Goal: Task Accomplishment & Management: Use online tool/utility

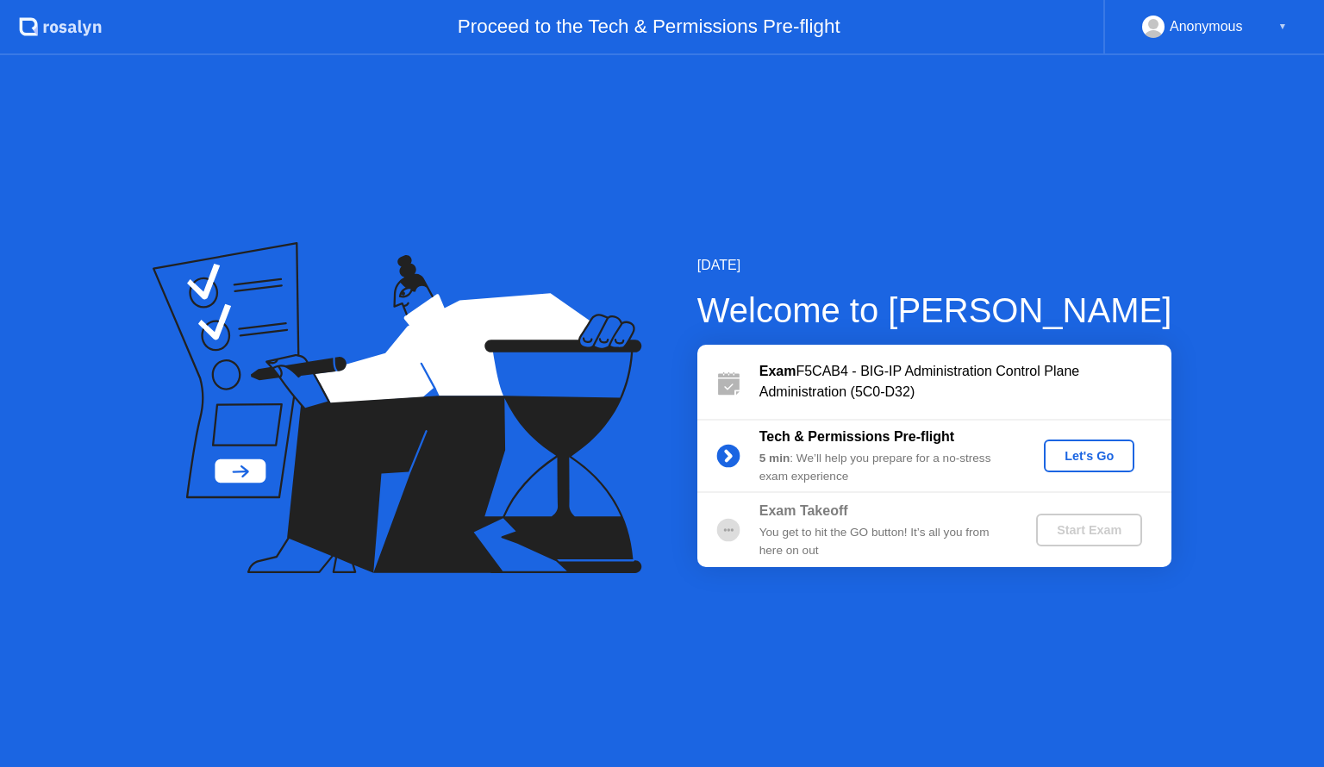
click at [1095, 457] on div "Let's Go" at bounding box center [1089, 456] width 77 height 14
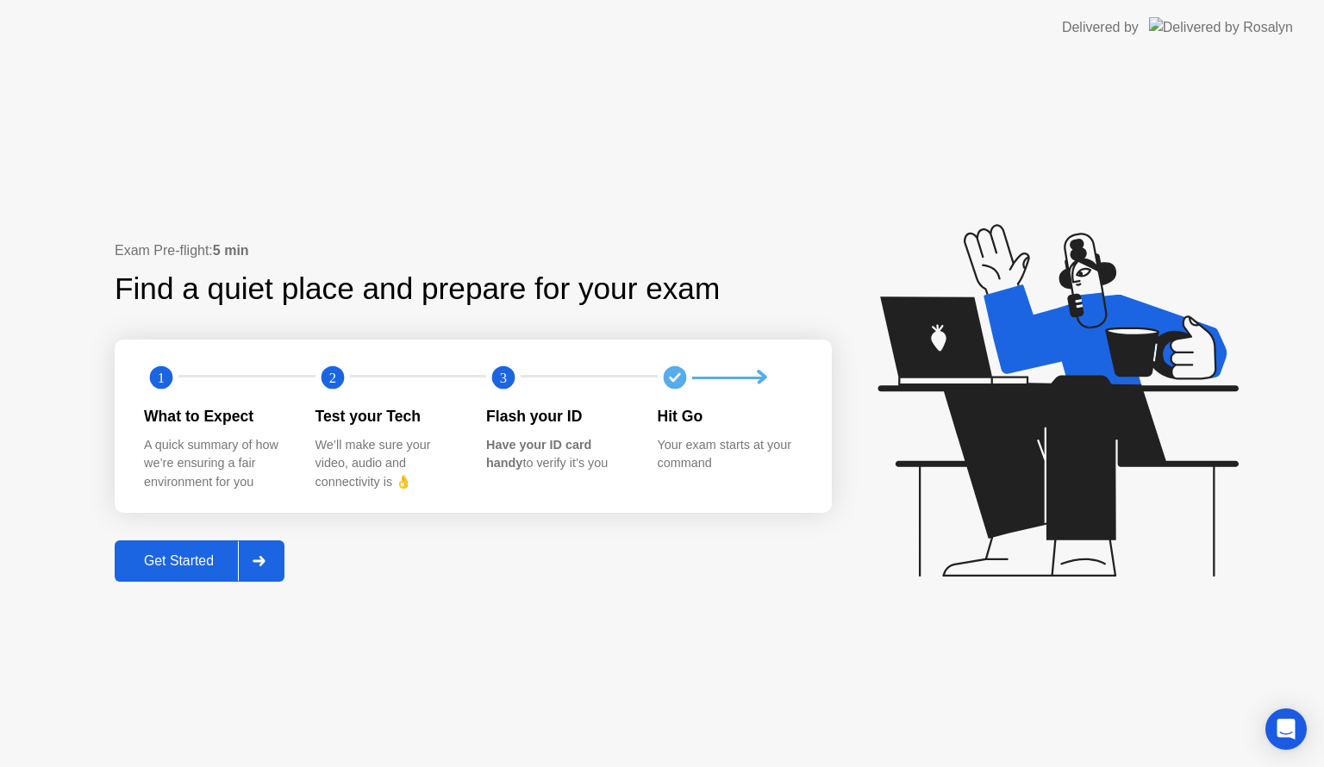
click at [181, 560] on div "Get Started" at bounding box center [179, 561] width 118 height 16
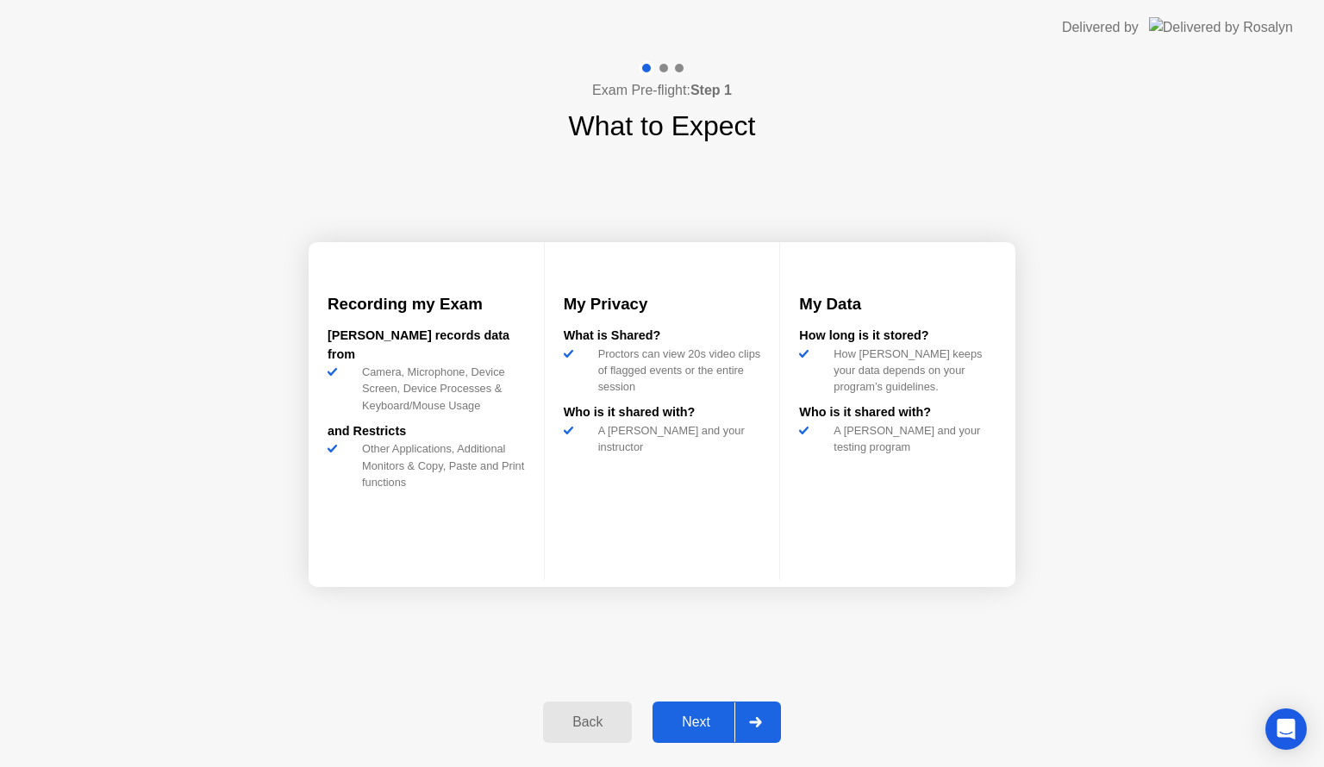
click at [679, 715] on div "Next" at bounding box center [696, 723] width 77 height 16
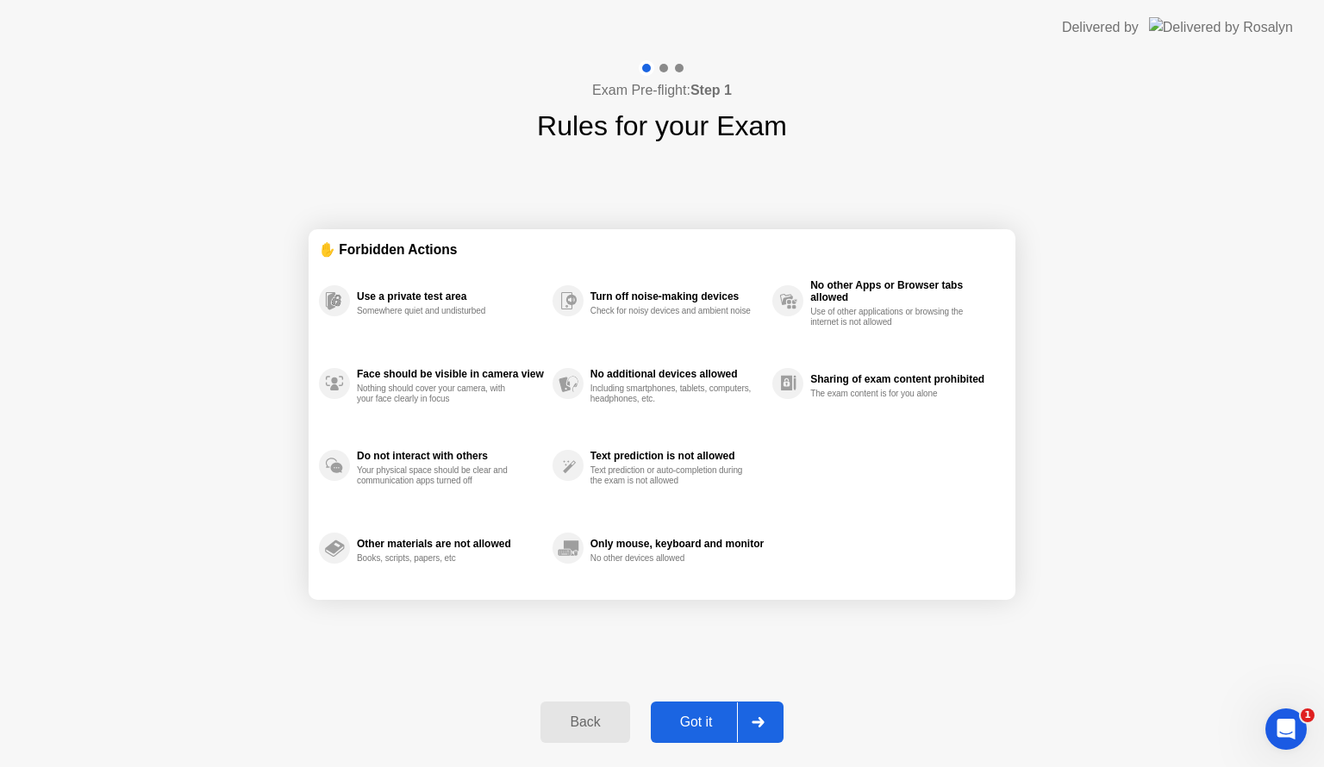
click at [679, 718] on div "Got it" at bounding box center [696, 723] width 81 height 16
select select "**********"
select select "*******"
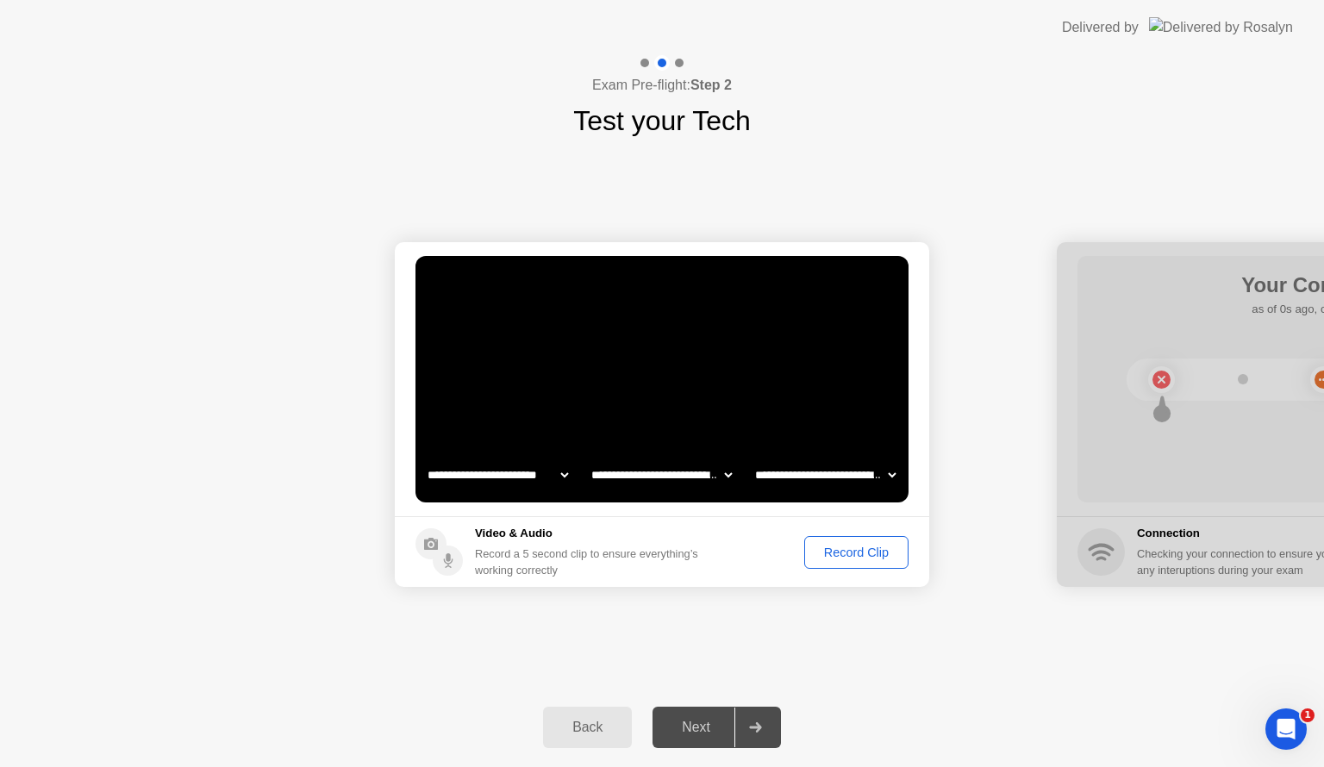
click at [822, 555] on div "Record Clip" at bounding box center [856, 553] width 92 height 14
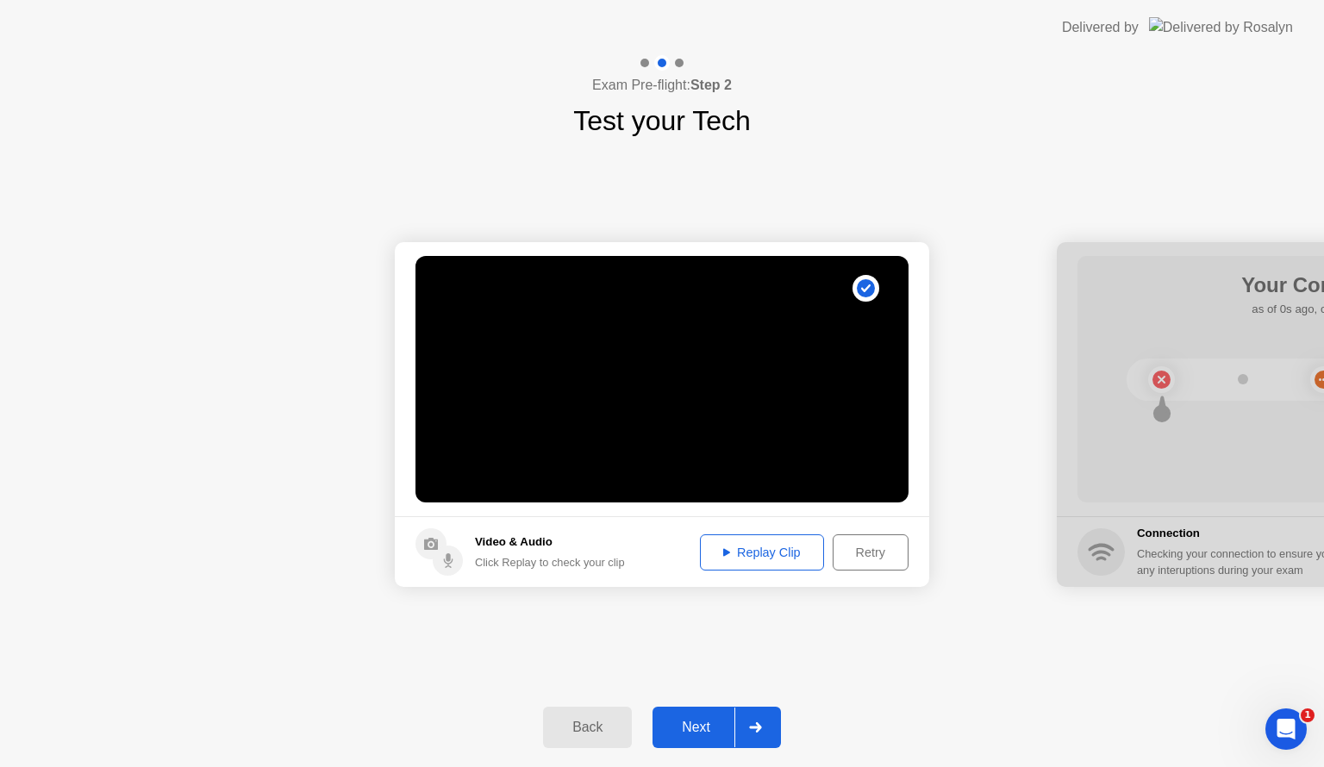
click at [714, 720] on div "Next" at bounding box center [696, 728] width 77 height 16
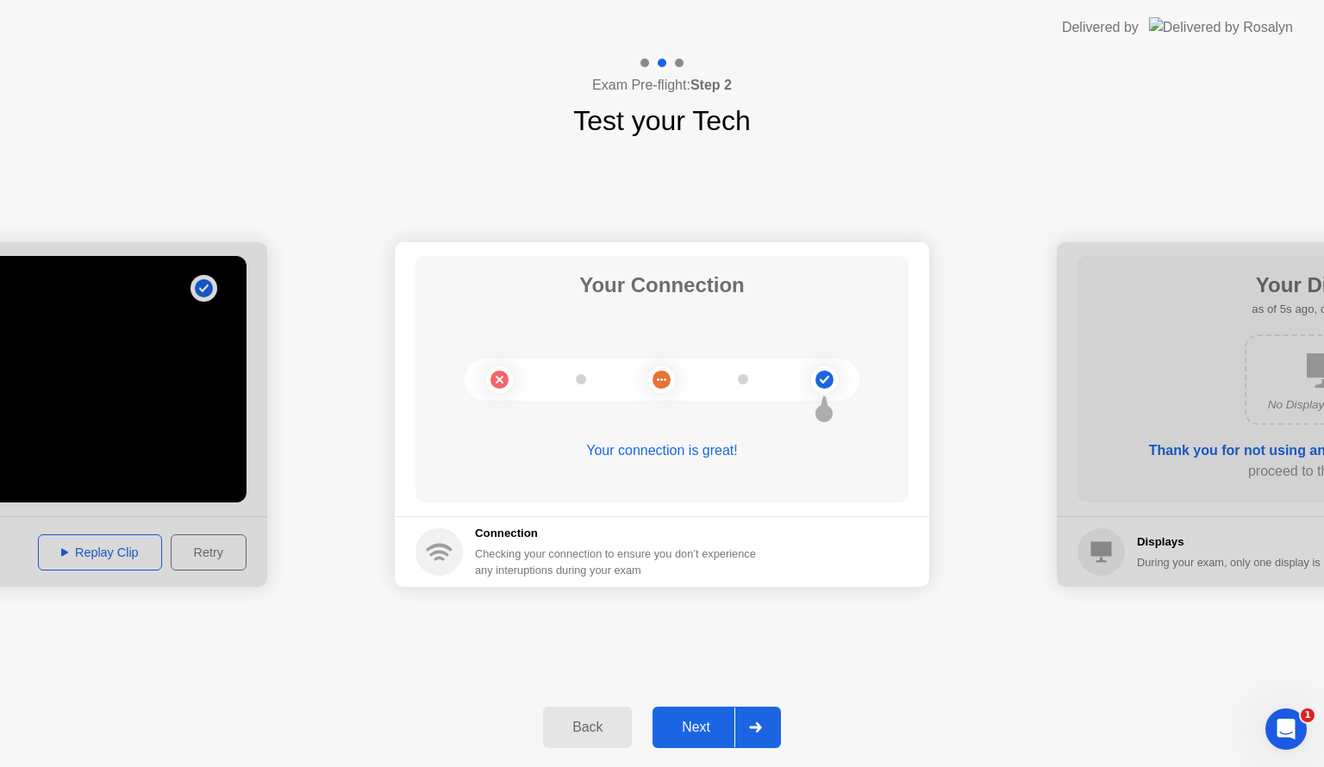
click at [707, 730] on div "Next" at bounding box center [696, 728] width 77 height 16
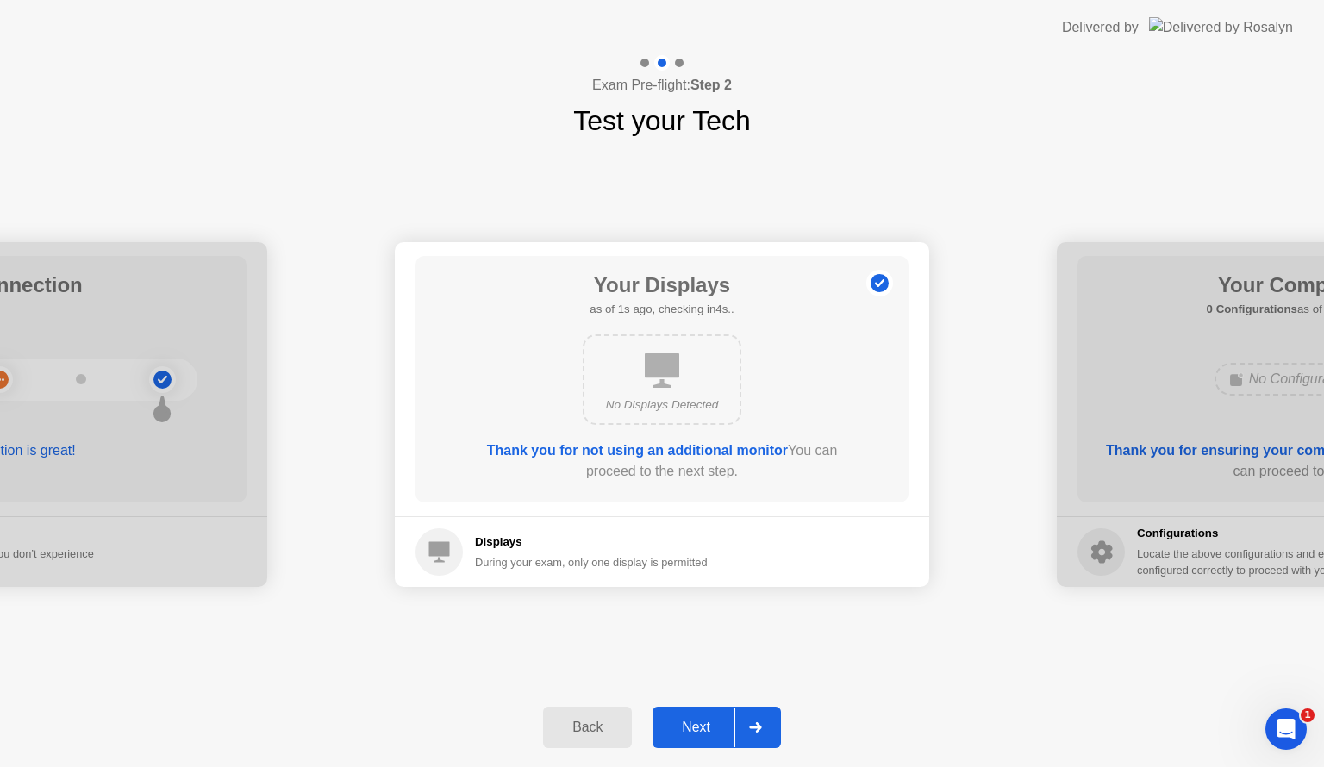
click at [702, 727] on div "Next" at bounding box center [696, 728] width 77 height 16
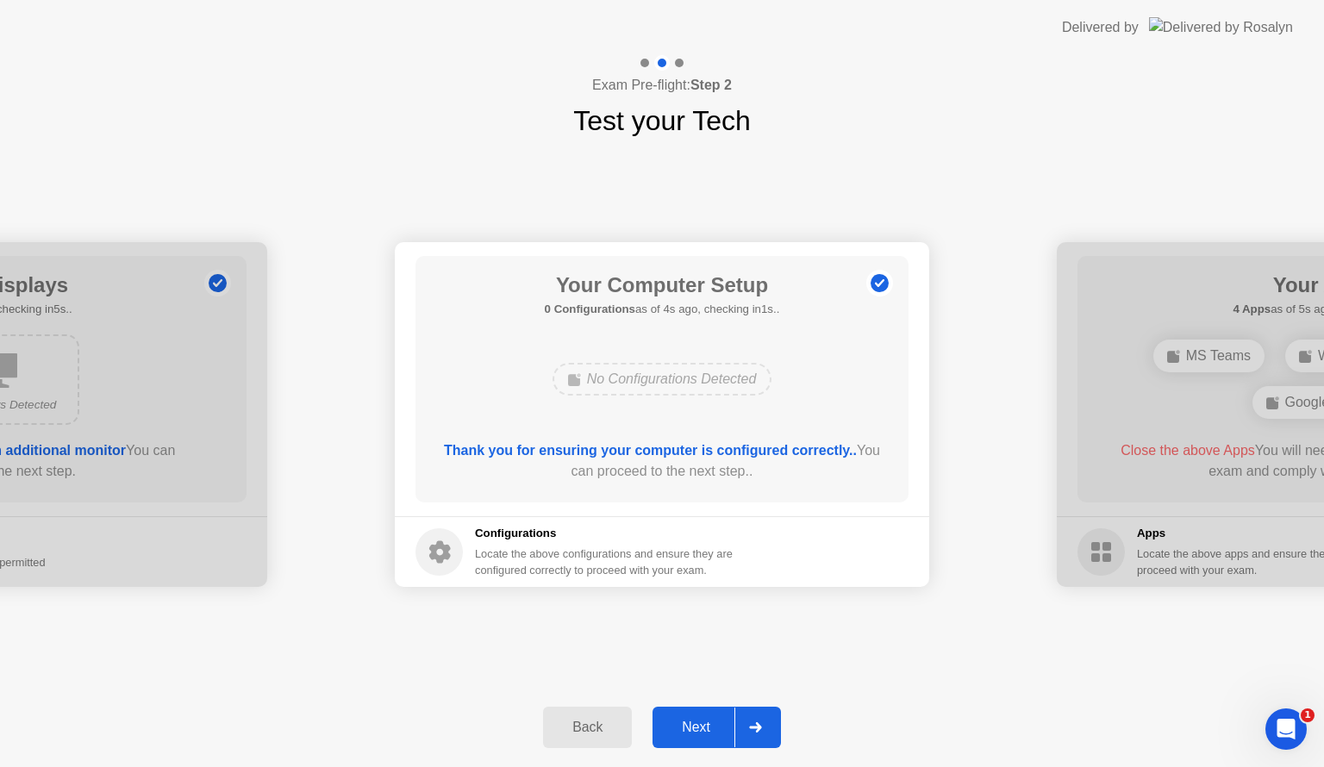
click at [702, 727] on div "Next" at bounding box center [696, 728] width 77 height 16
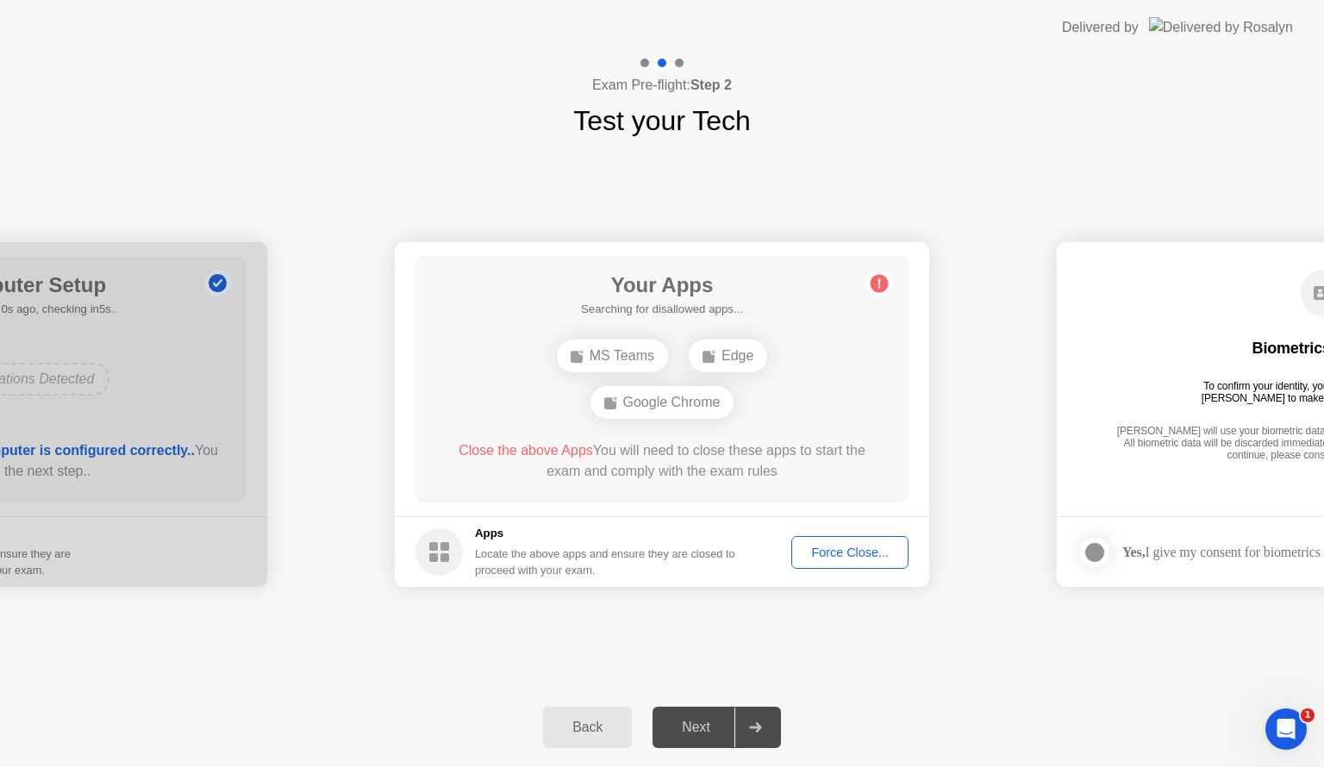
click at [832, 553] on div "Force Close..." at bounding box center [849, 553] width 105 height 14
click at [840, 554] on div "Force Close..." at bounding box center [849, 553] width 105 height 14
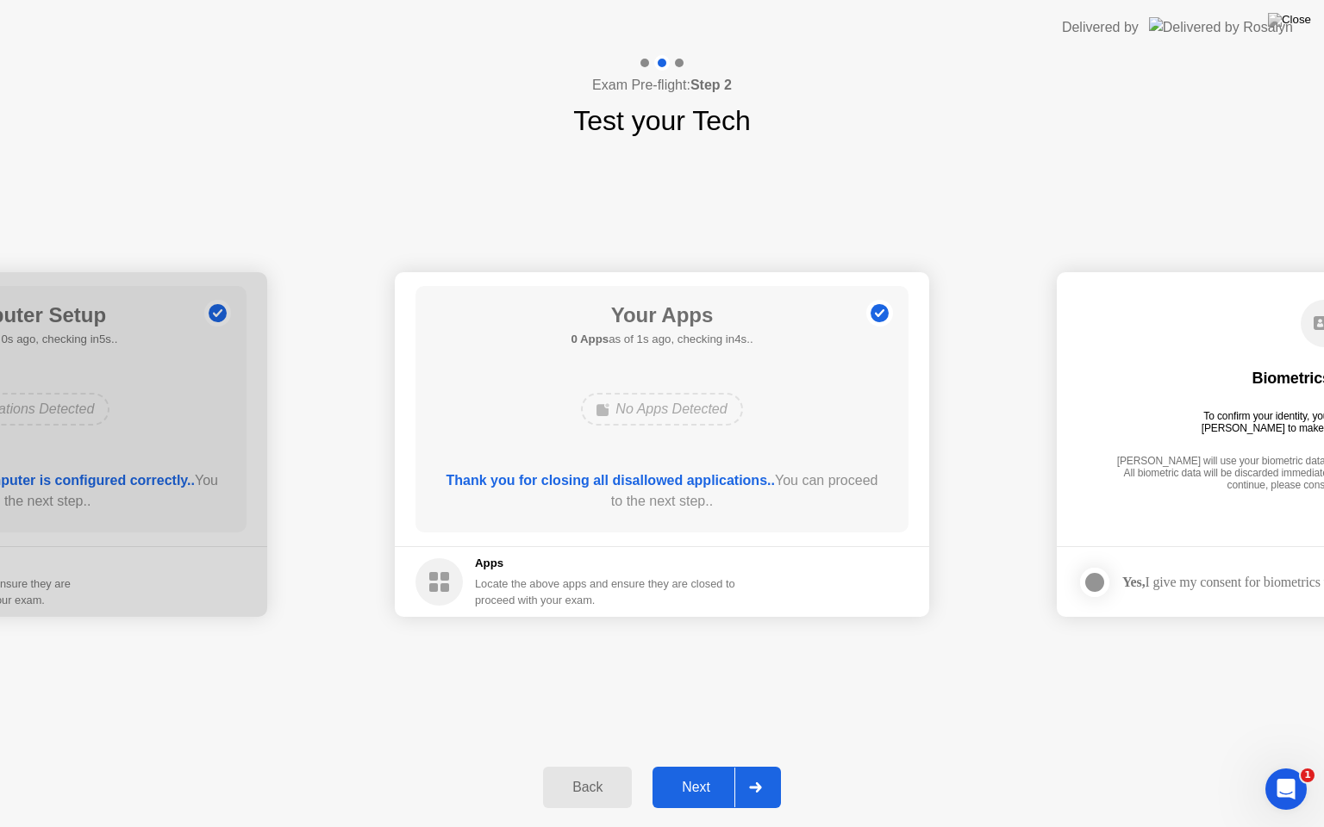
click at [698, 766] on button "Next" at bounding box center [716, 787] width 128 height 41
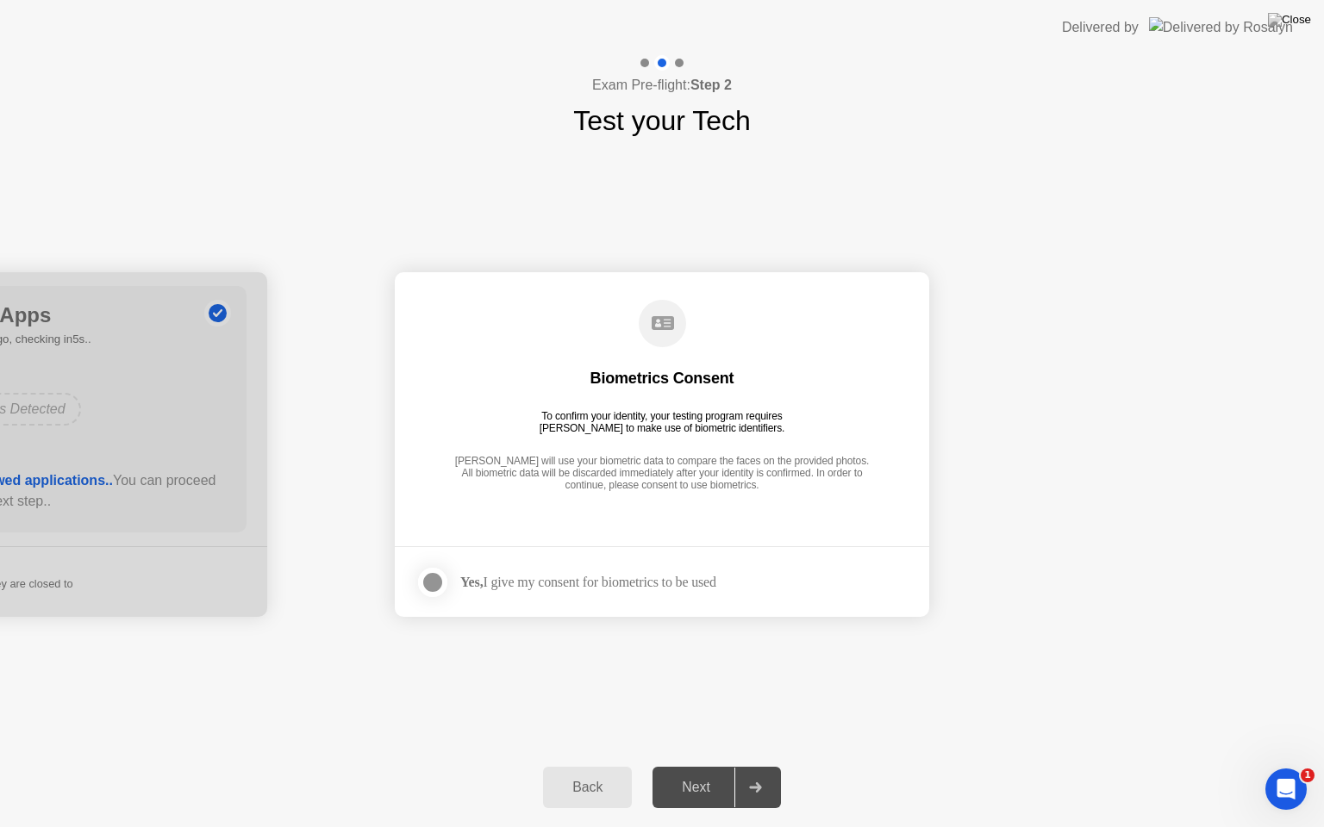
click at [694, 766] on div "Next" at bounding box center [696, 788] width 77 height 16
click at [684, 766] on div "Next" at bounding box center [696, 788] width 77 height 16
click at [422, 582] on div at bounding box center [432, 582] width 21 height 21
click at [704, 766] on div "Next" at bounding box center [696, 788] width 77 height 16
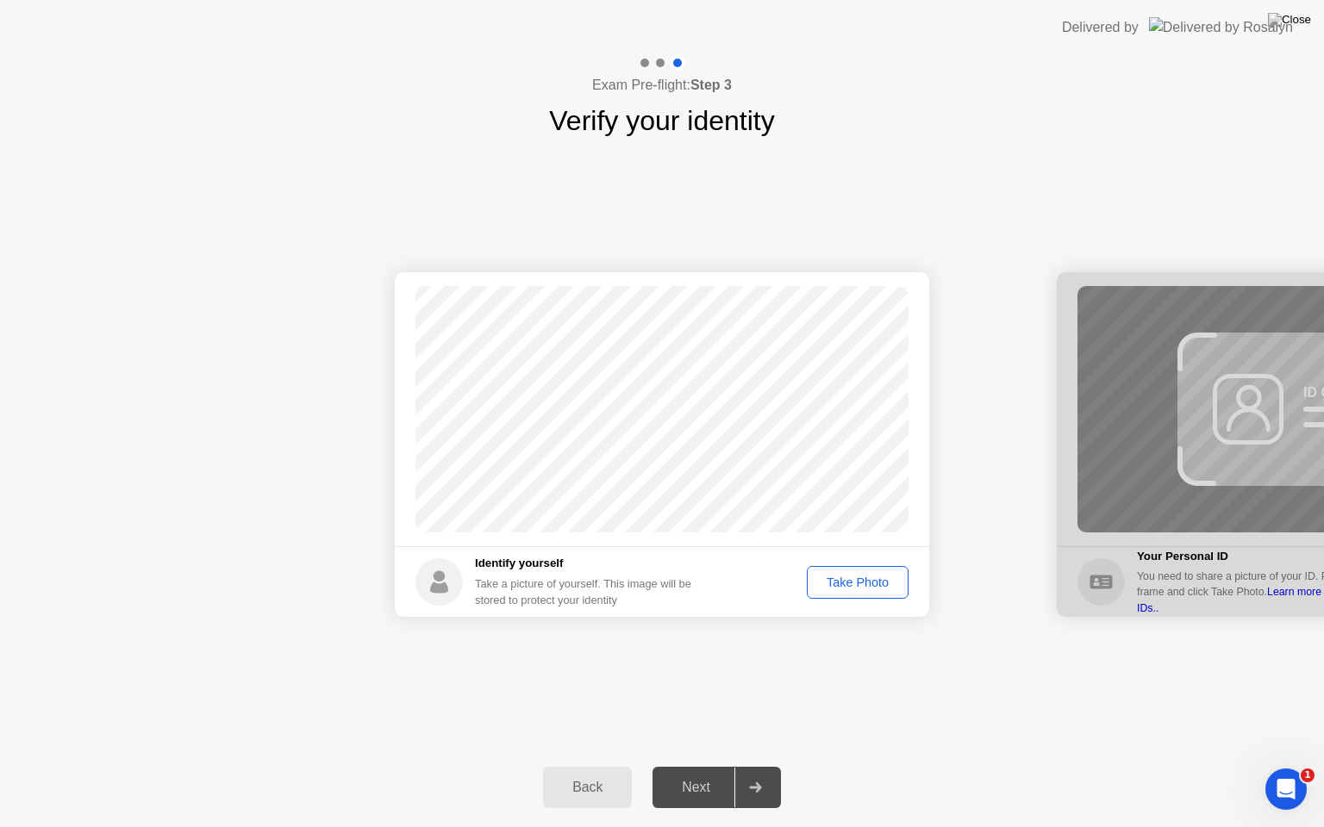
click at [853, 577] on div "Take Photo" at bounding box center [858, 583] width 90 height 14
click at [701, 766] on div "Next" at bounding box center [696, 788] width 77 height 16
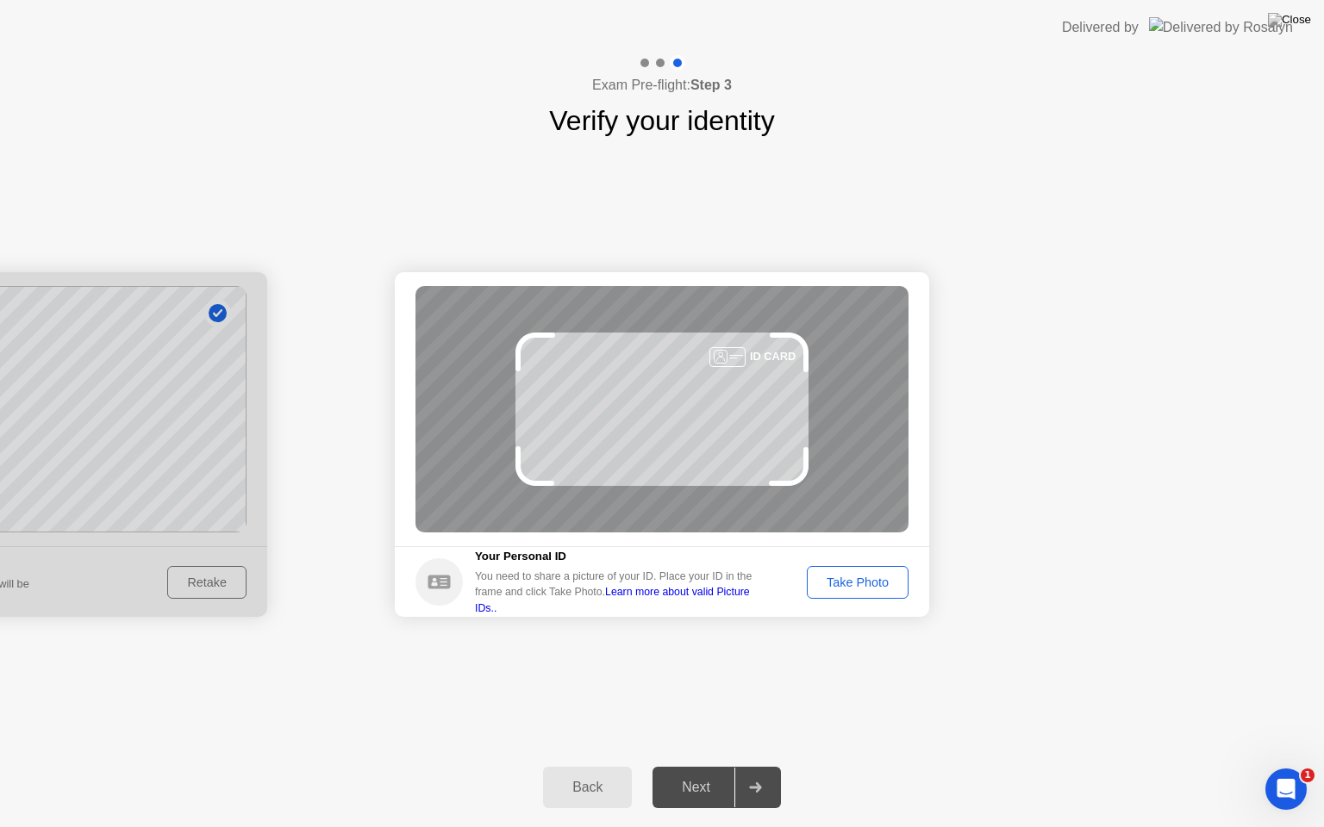
click at [710, 766] on div "Next" at bounding box center [696, 788] width 77 height 16
click at [865, 583] on div "Take Photo" at bounding box center [858, 583] width 90 height 14
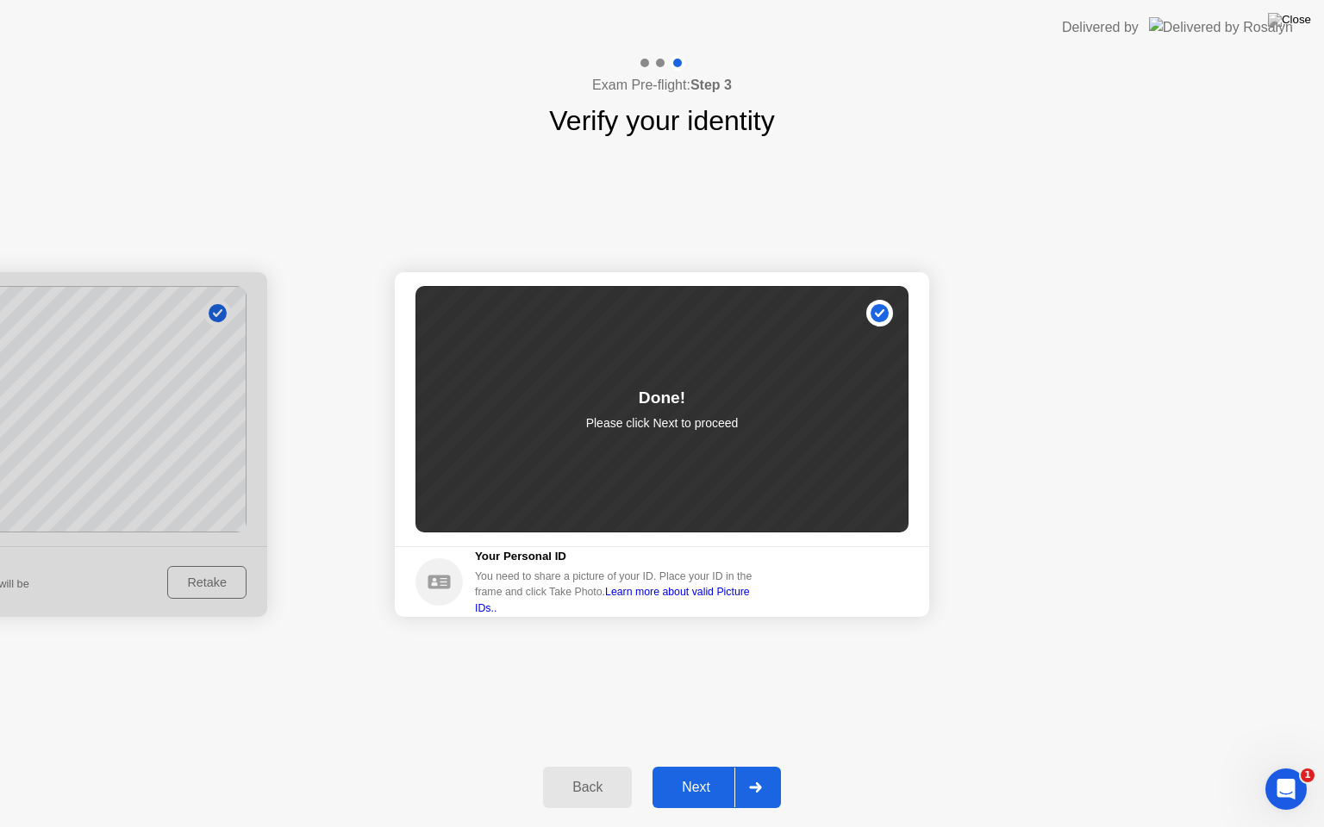
click at [710, 766] on div "Next" at bounding box center [696, 788] width 77 height 16
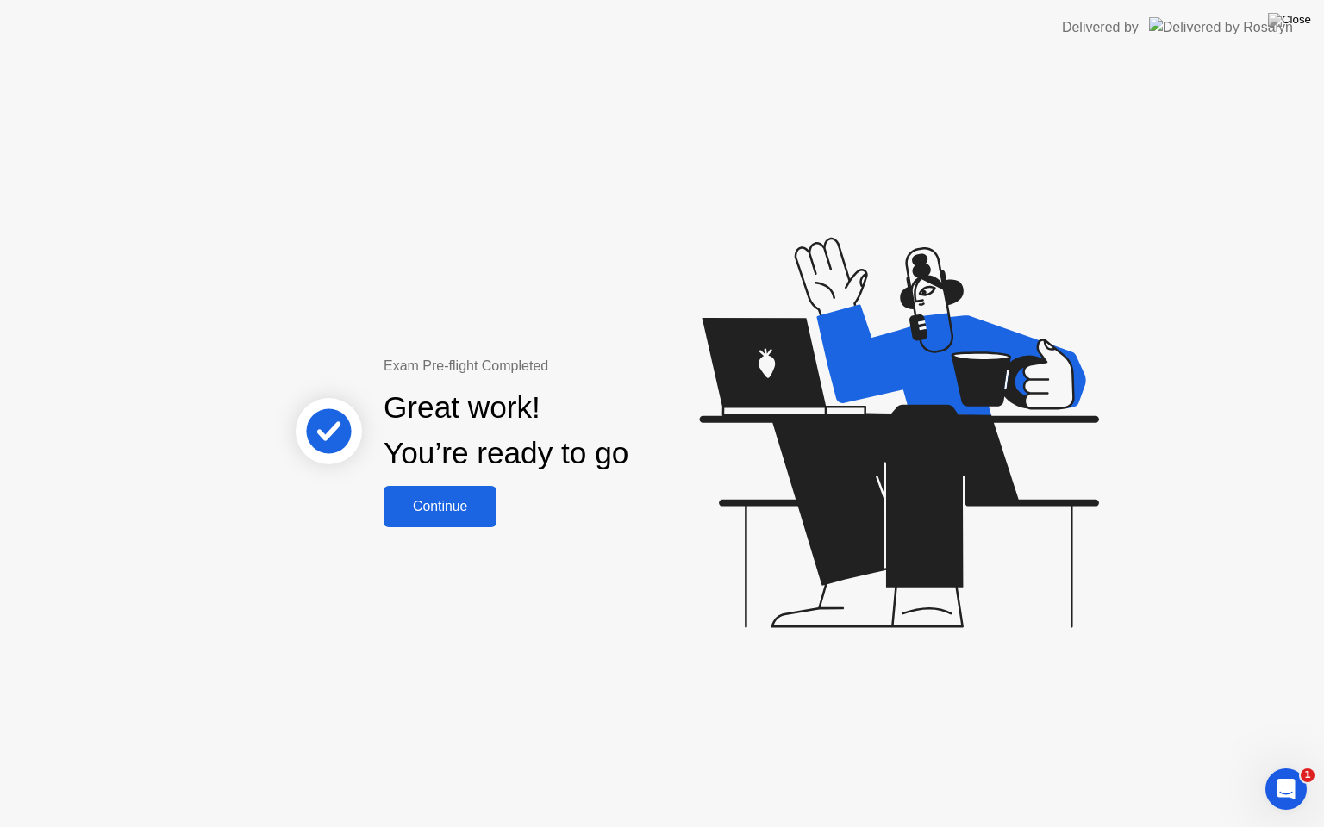
click at [441, 522] on button "Continue" at bounding box center [440, 506] width 113 height 41
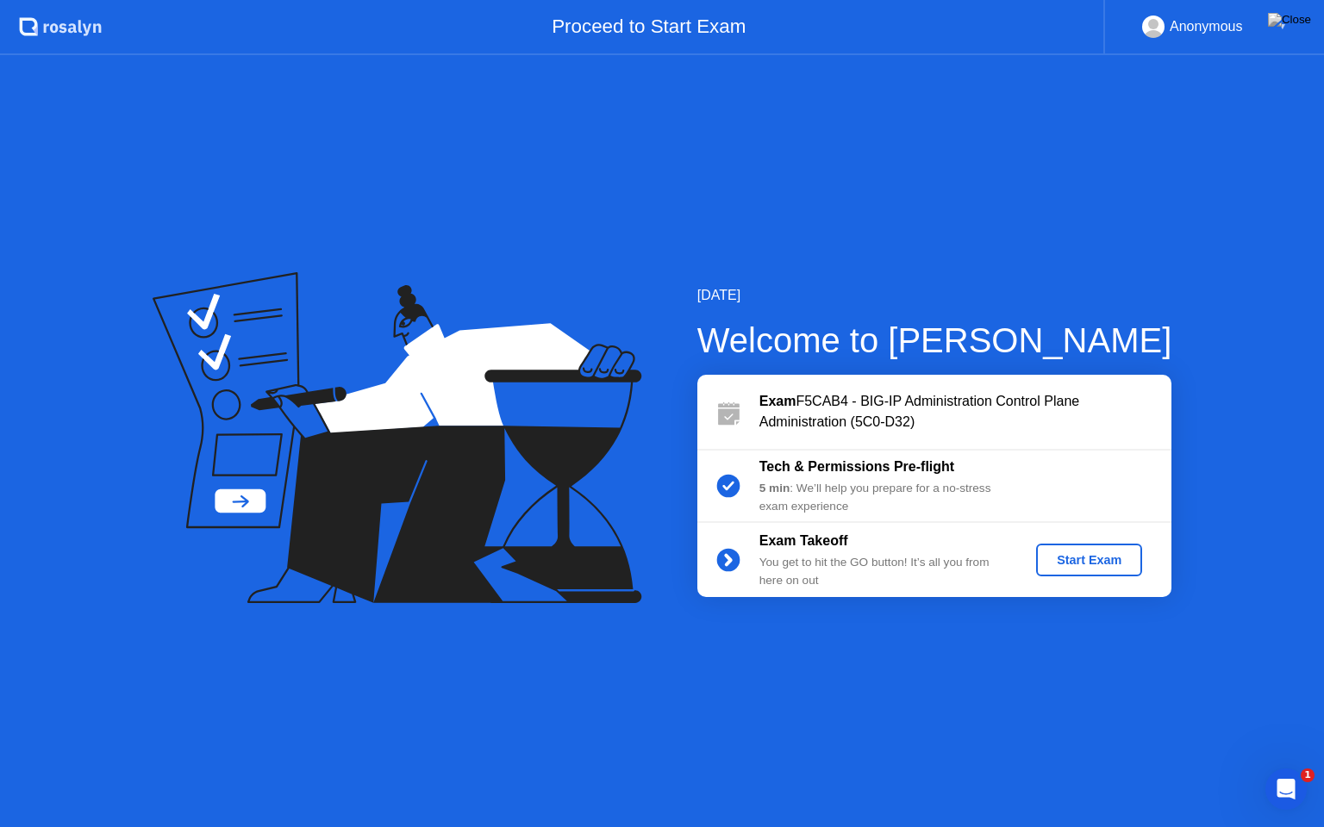
click at [1091, 559] on div "Start Exam" at bounding box center [1089, 560] width 92 height 14
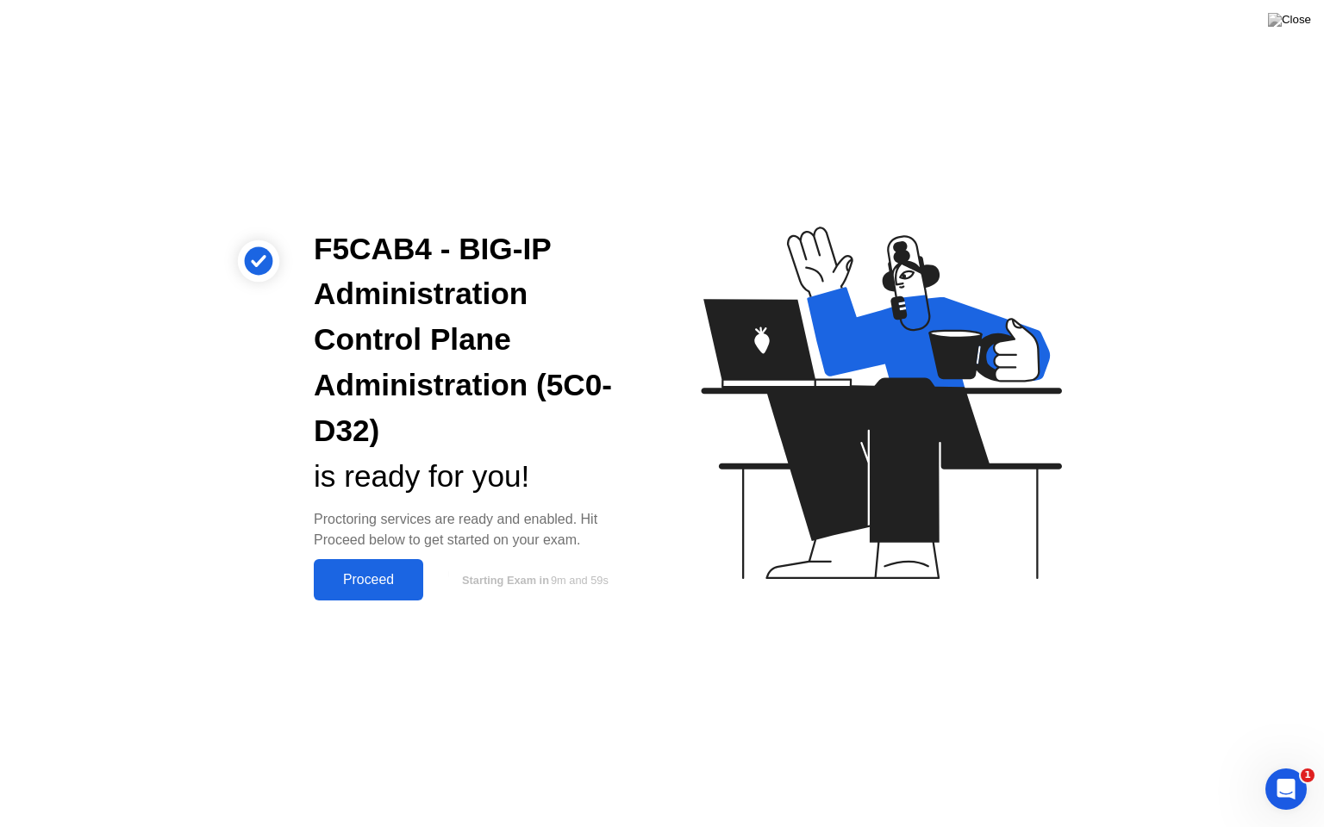
click at [391, 584] on div "Proceed" at bounding box center [368, 580] width 99 height 16
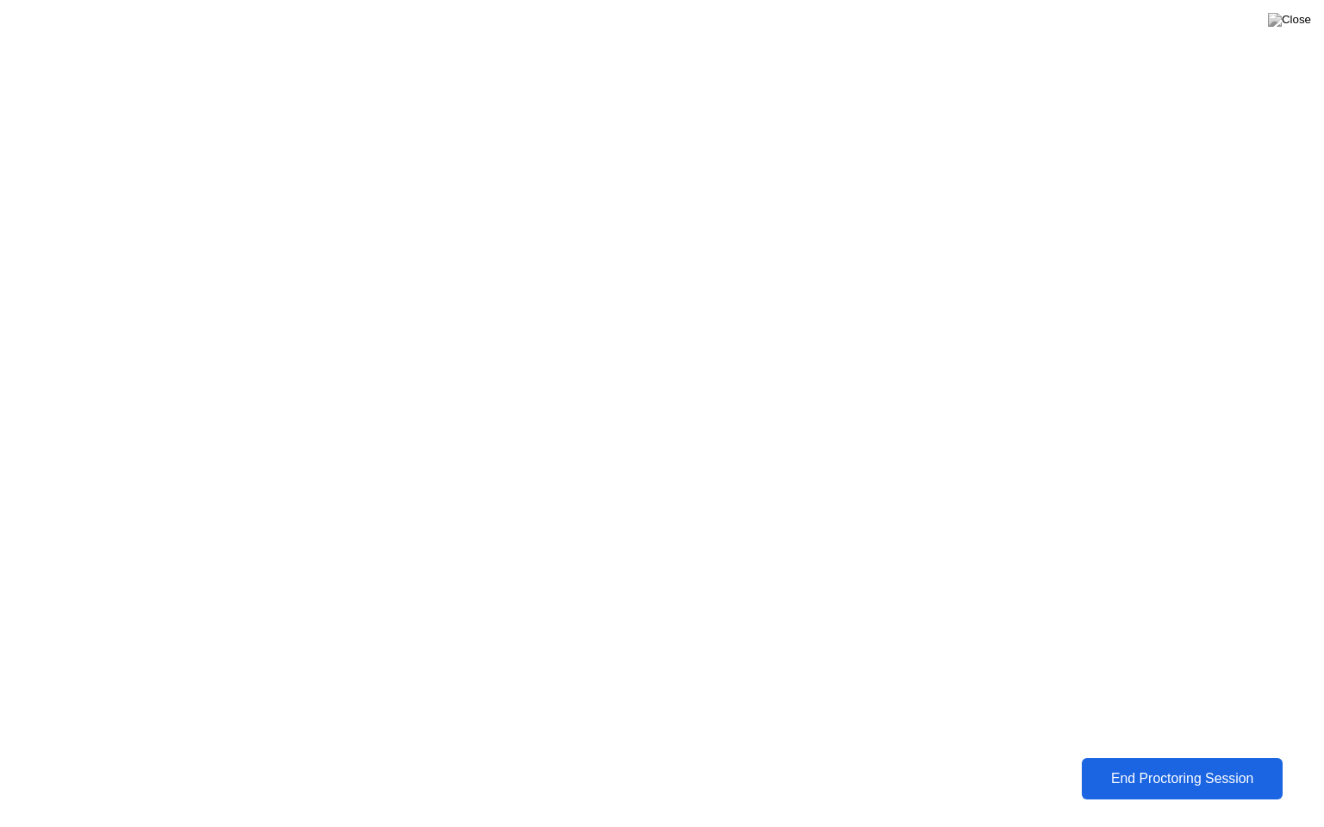
click at [1122, 766] on div "End Proctoring Session" at bounding box center [1182, 779] width 190 height 16
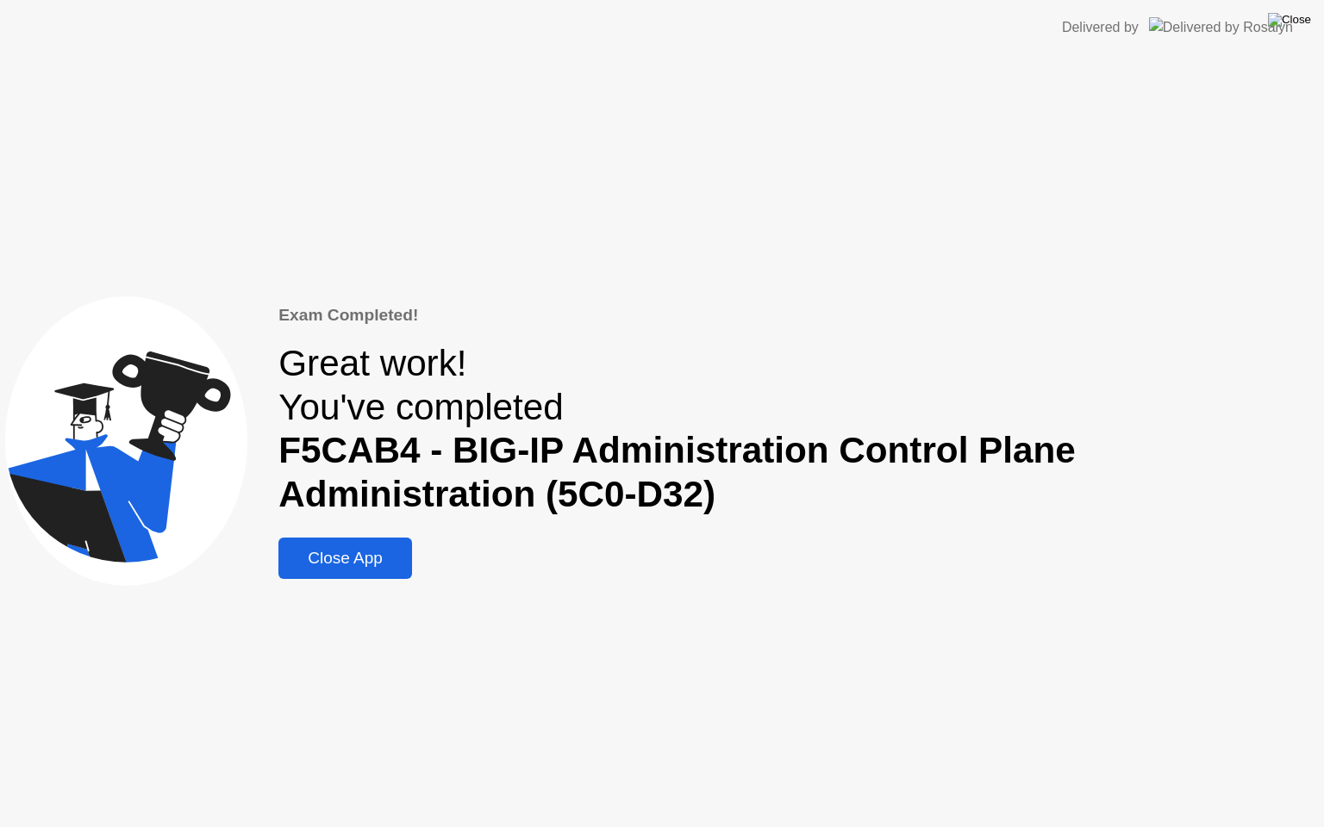
click at [1299, 23] on img at bounding box center [1289, 20] width 43 height 14
click at [386, 552] on div "Close App" at bounding box center [345, 558] width 123 height 19
